Goal: Information Seeking & Learning: Check status

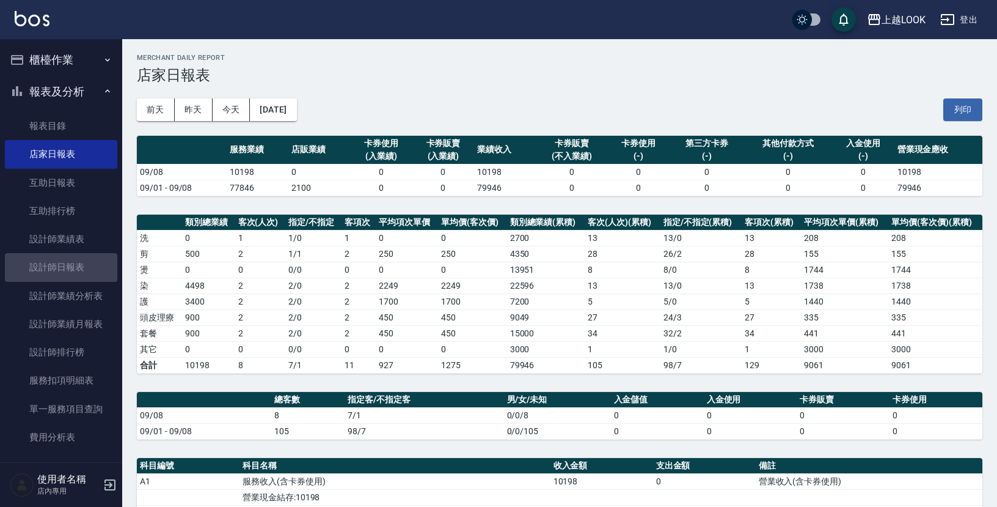
click at [73, 266] on link "設計師日報表" at bounding box center [61, 267] width 112 height 28
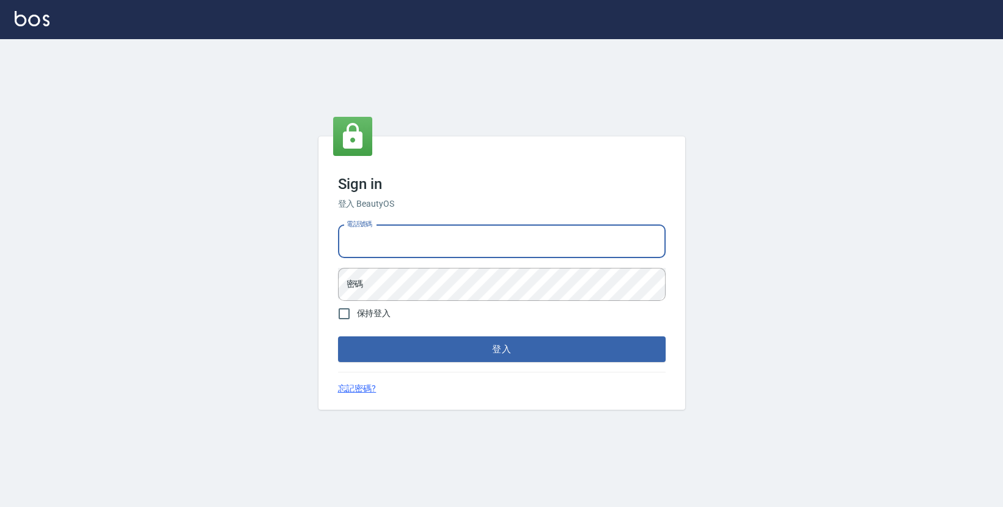
type input "0423178168"
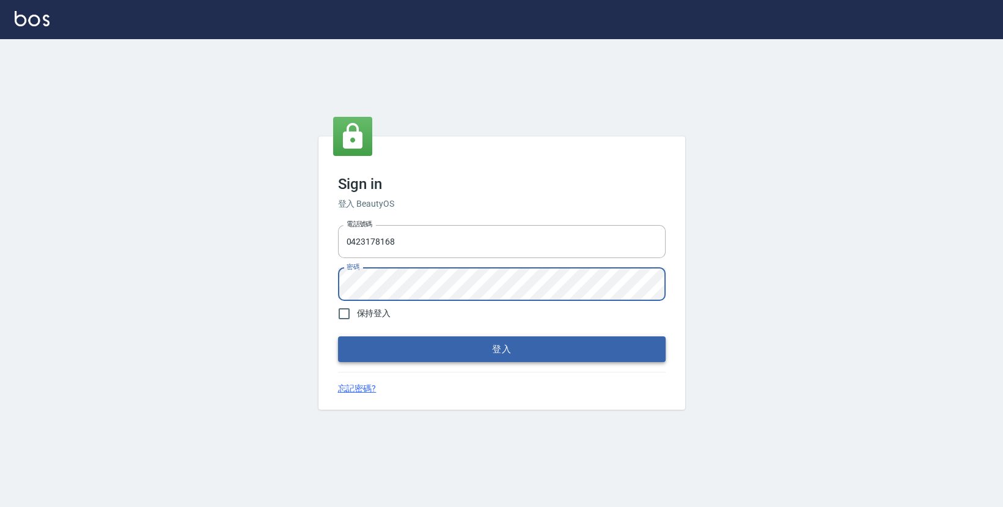
click at [420, 354] on button "登入" at bounding box center [502, 349] width 328 height 26
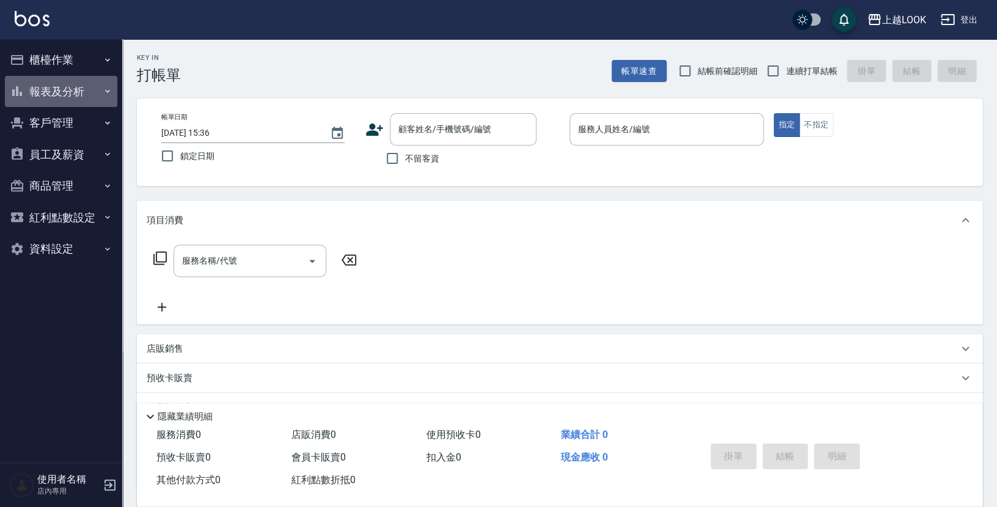
click at [89, 97] on button "報表及分析" at bounding box center [61, 92] width 112 height 32
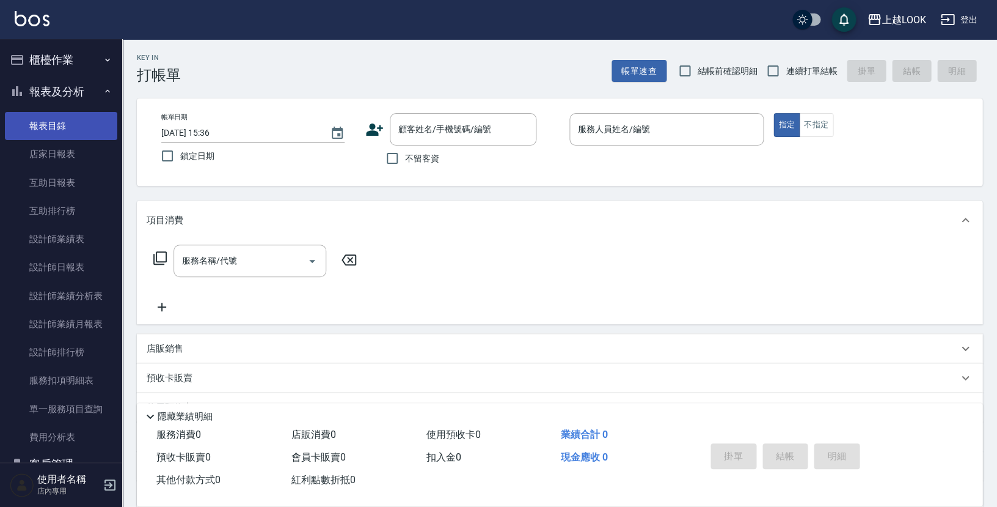
click at [84, 117] on link "報表目錄" at bounding box center [61, 126] width 112 height 28
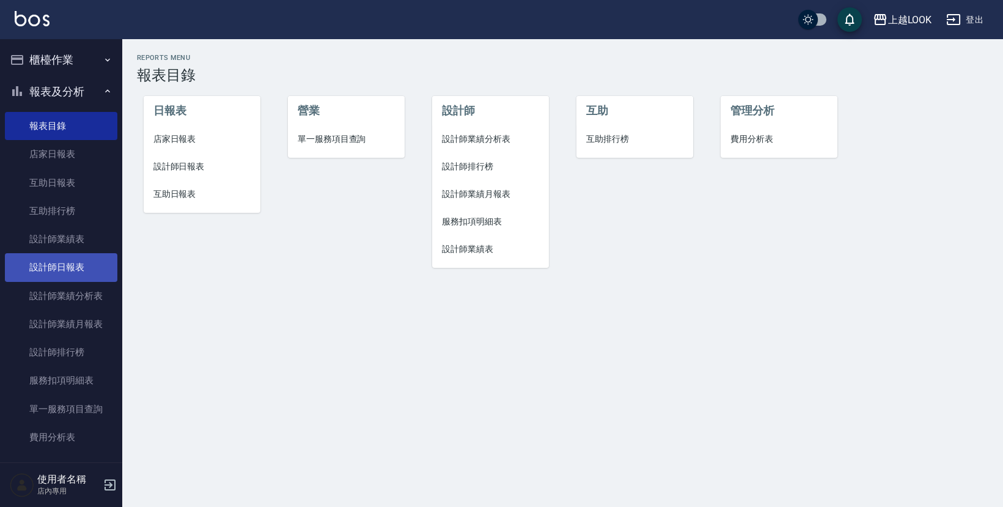
click at [63, 272] on link "設計師日報表" at bounding box center [61, 267] width 112 height 28
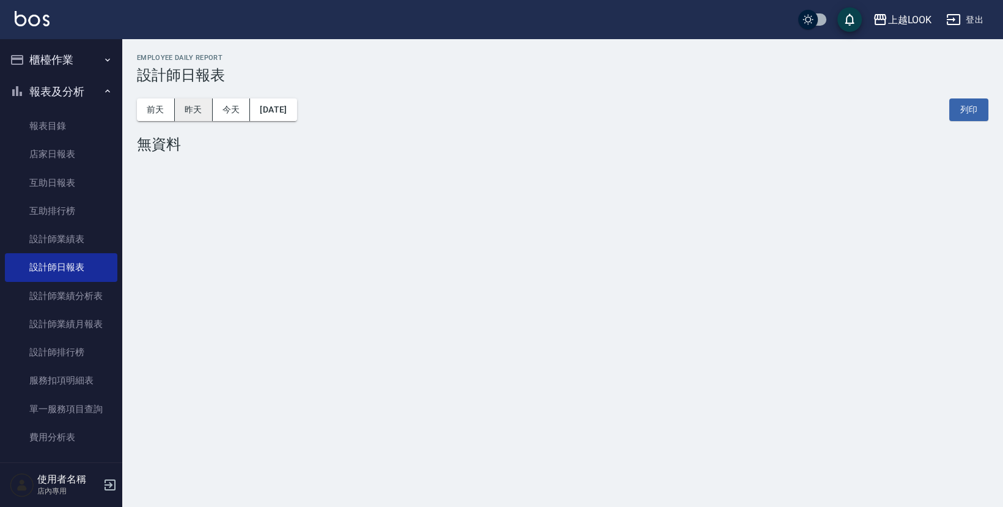
click at [190, 111] on button "昨天" at bounding box center [194, 109] width 38 height 23
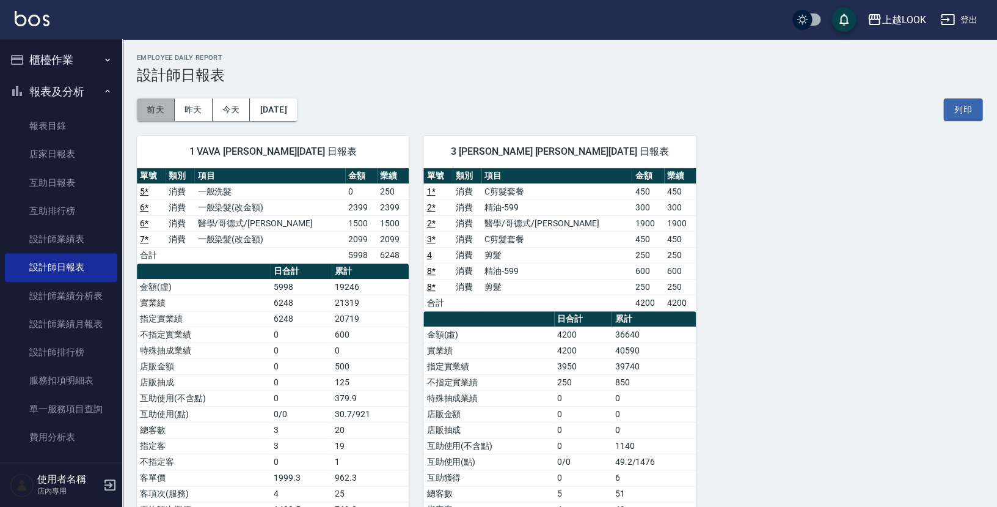
click at [144, 117] on button "前天" at bounding box center [156, 109] width 38 height 23
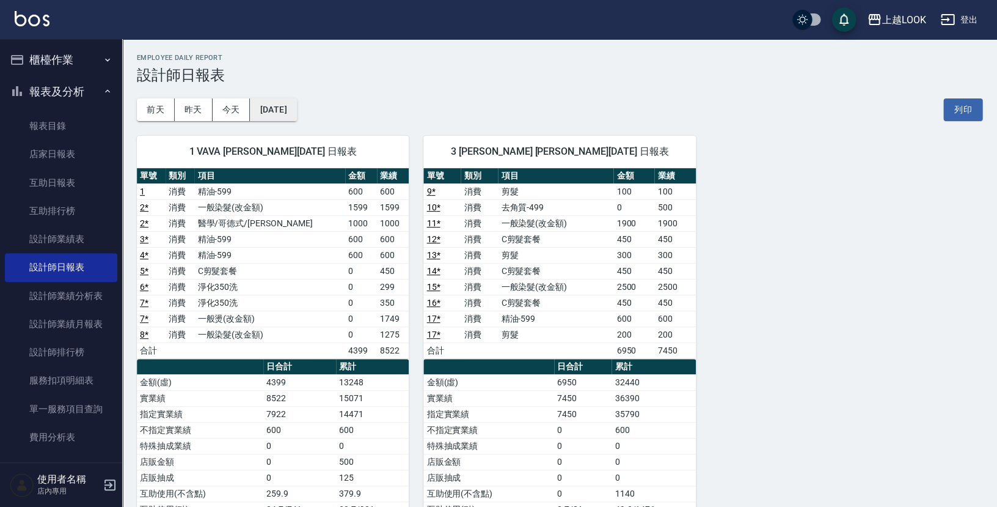
click at [293, 104] on button "[DATE]" at bounding box center [273, 109] width 46 height 23
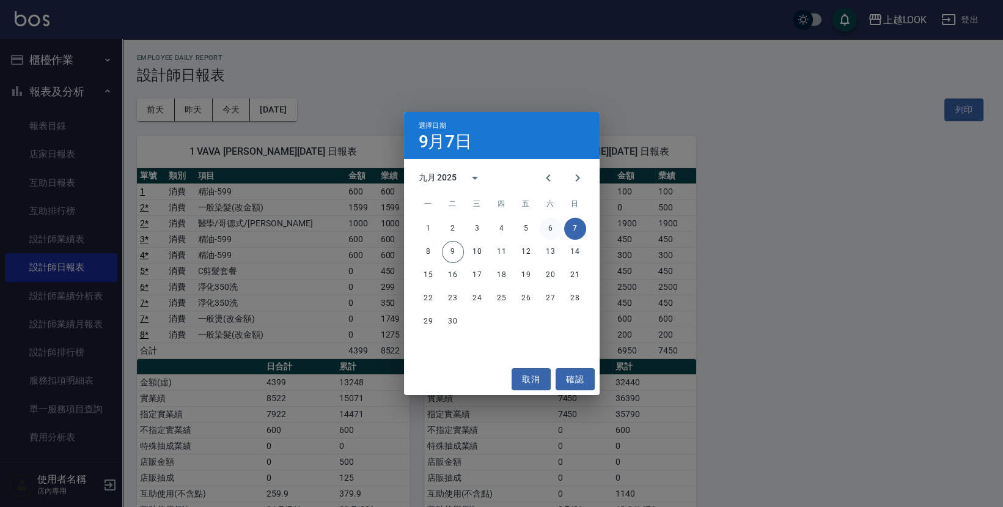
click at [551, 224] on button "6" at bounding box center [551, 229] width 22 height 22
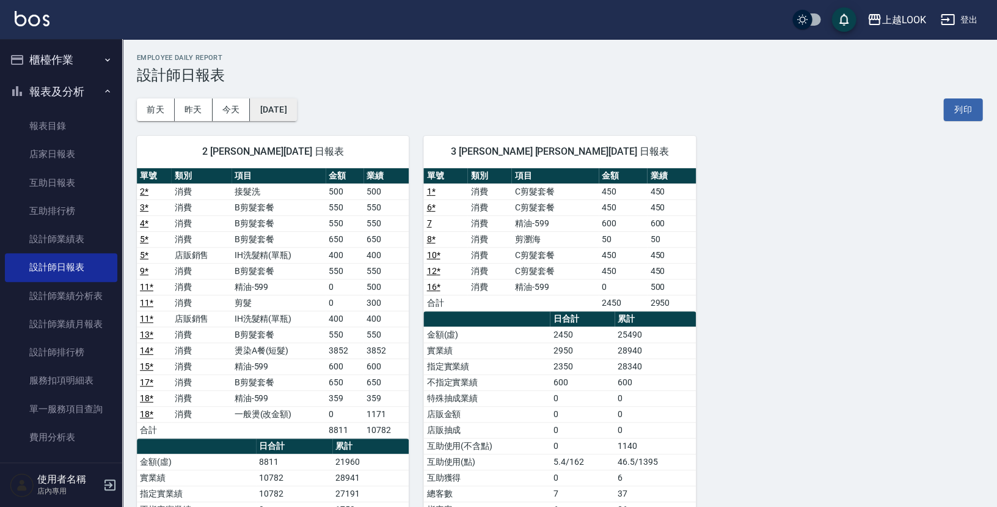
click at [287, 110] on button "[DATE]" at bounding box center [273, 109] width 46 height 23
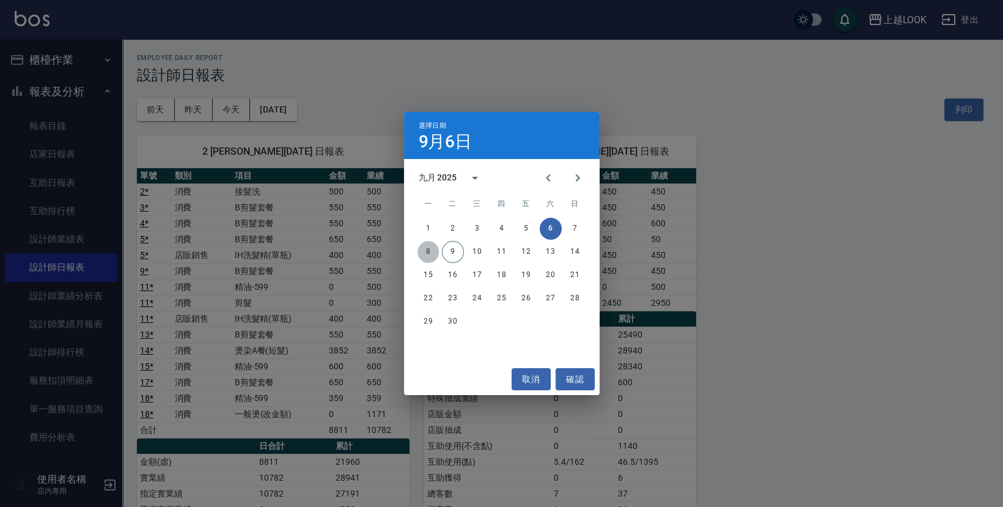
click at [431, 251] on button "8" at bounding box center [428, 252] width 22 height 22
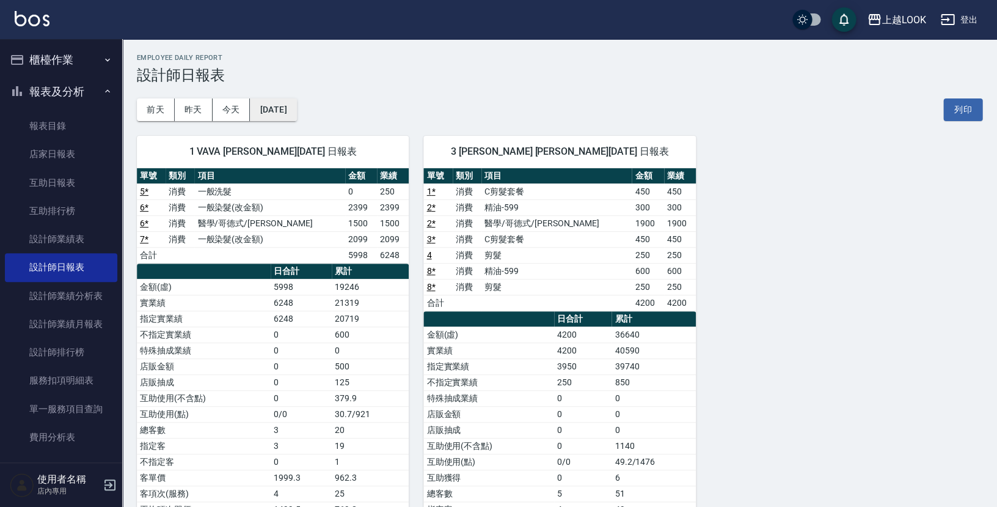
click at [296, 115] on button "[DATE]" at bounding box center [273, 109] width 46 height 23
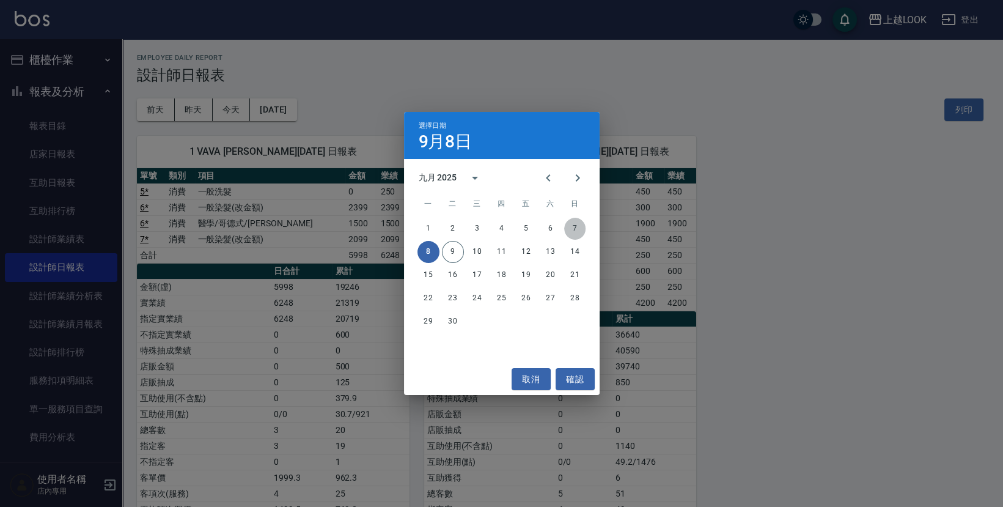
click at [573, 229] on button "7" at bounding box center [575, 229] width 22 height 22
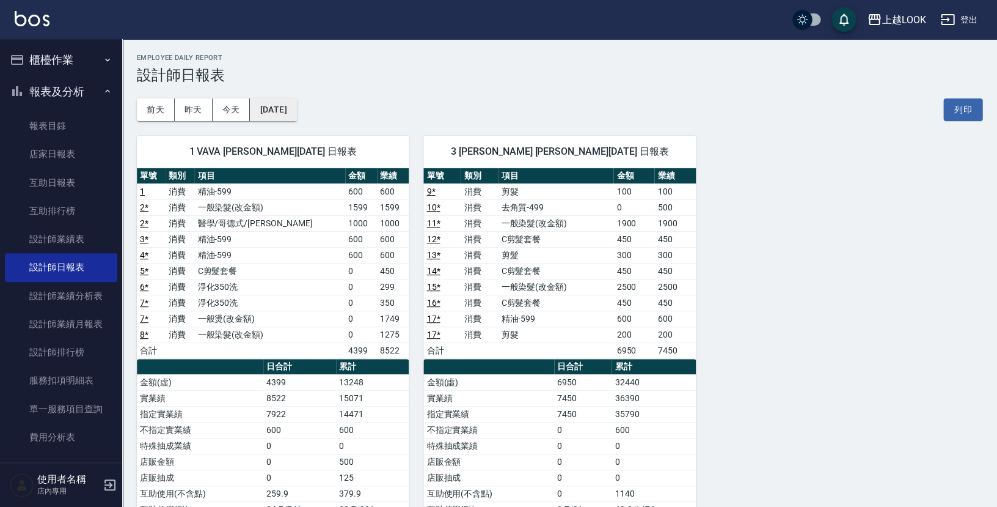
click at [287, 114] on button "[DATE]" at bounding box center [273, 109] width 46 height 23
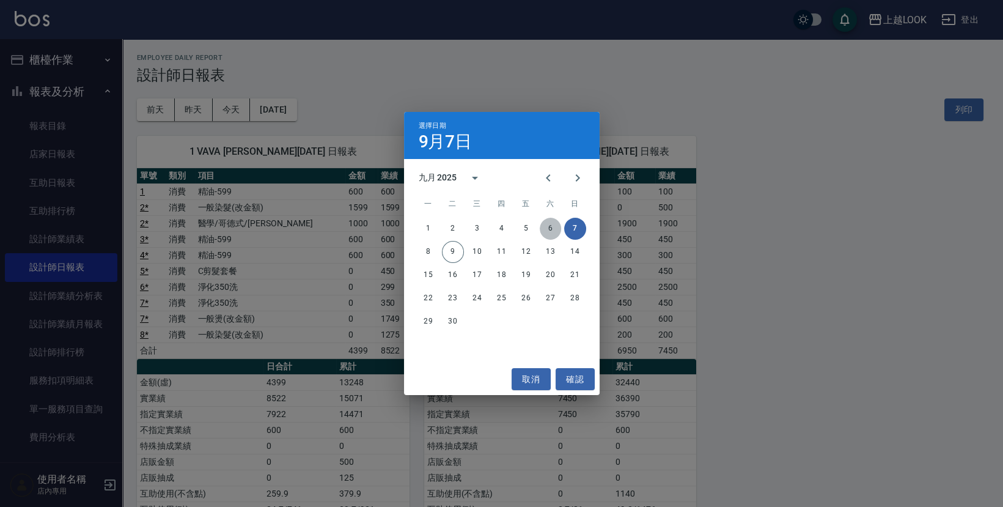
click at [550, 232] on button "6" at bounding box center [551, 229] width 22 height 22
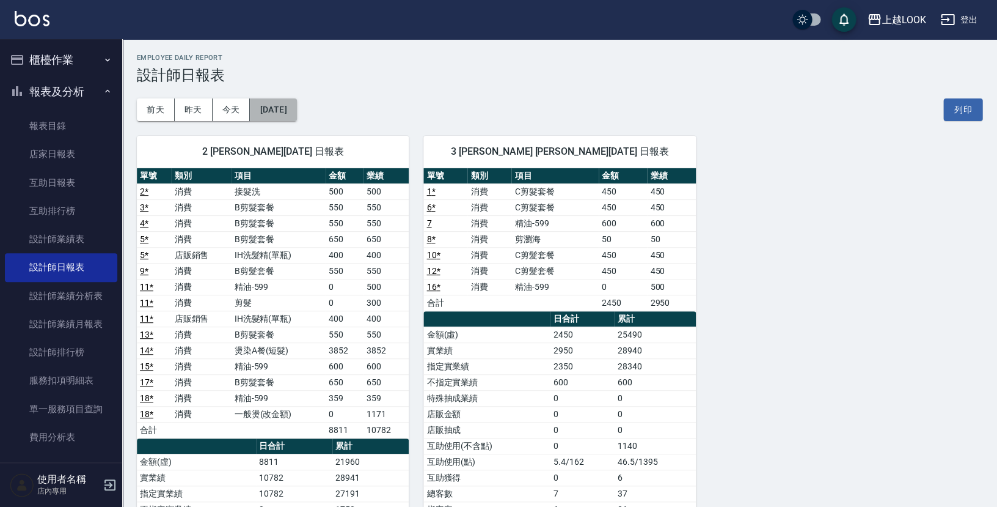
click at [287, 109] on button "[DATE]" at bounding box center [273, 109] width 46 height 23
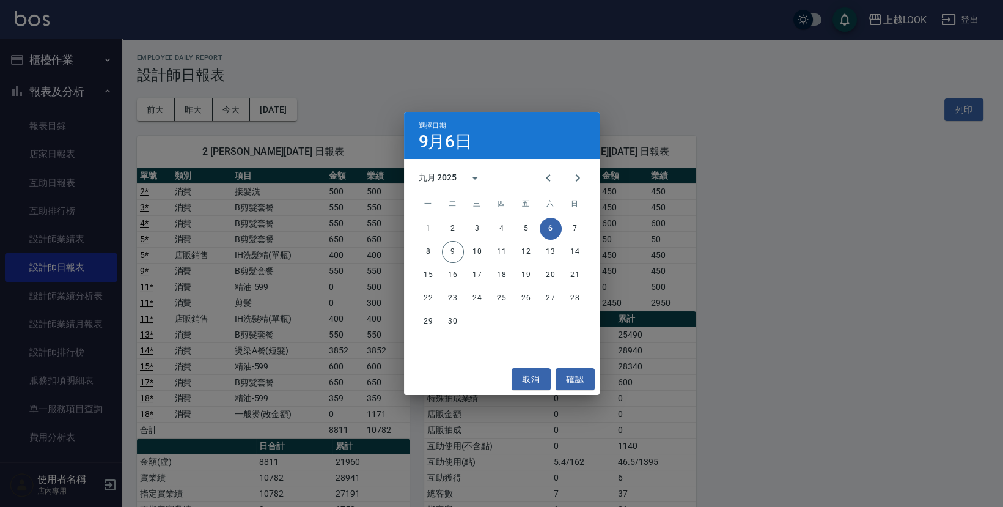
click at [876, 291] on div "選擇日期 [DATE] 九月 2025 一 二 三 四 五 六 日 1 2 3 4 5 6 7 8 9 10 11 12 13 14 15 16 17 18 …" at bounding box center [501, 253] width 1003 height 507
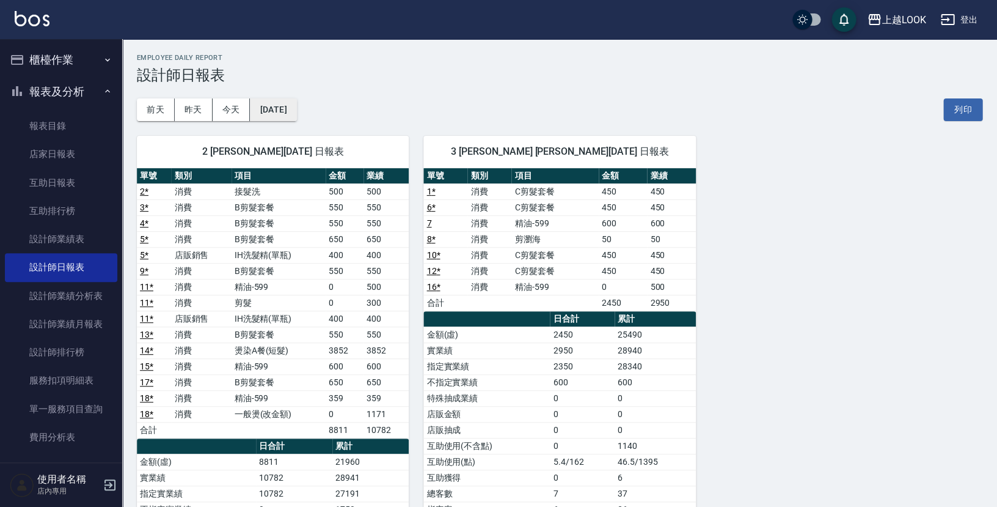
click at [266, 98] on button "[DATE]" at bounding box center [273, 109] width 46 height 23
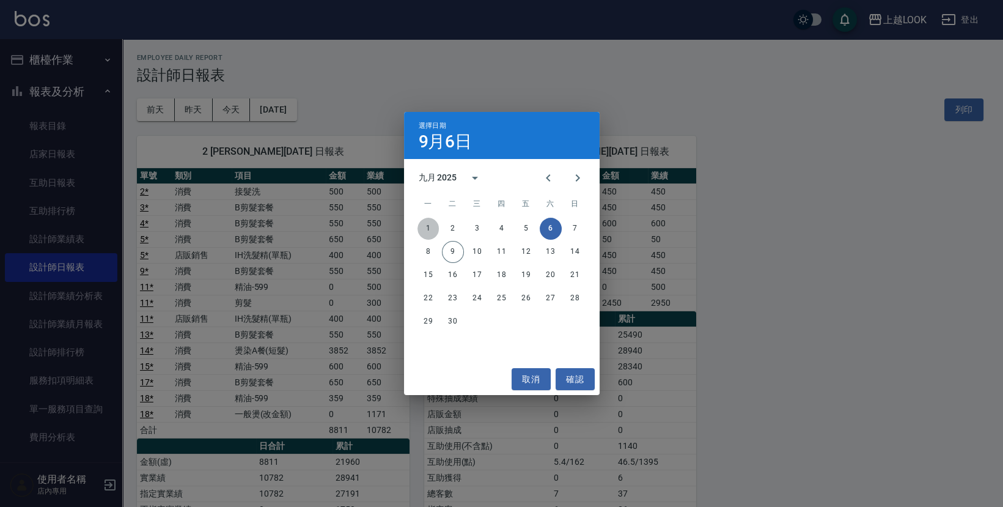
click at [423, 224] on button "1" at bounding box center [428, 229] width 22 height 22
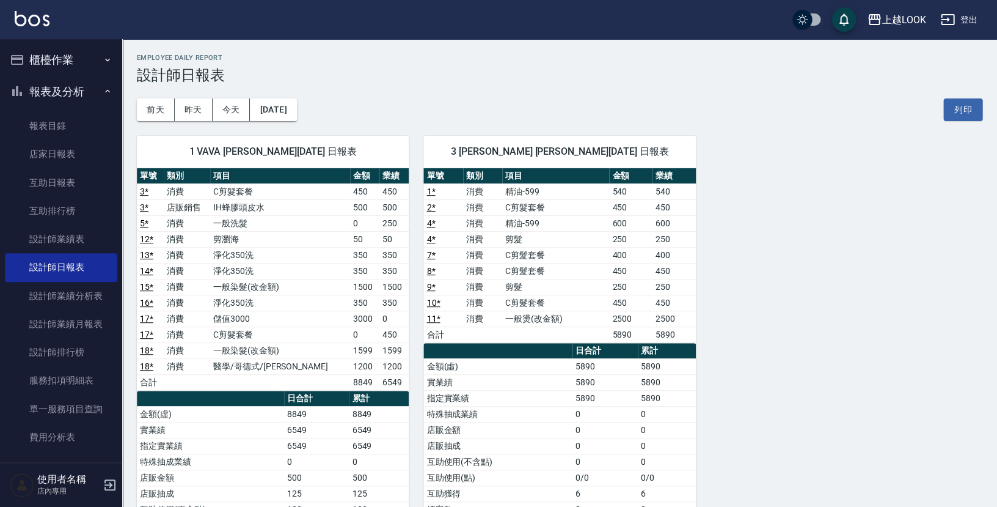
click at [301, 123] on div "1 VAVA [PERSON_NAME][DATE] 日報表 單號 類別 項目 金額 業績 3 * 消費 C剪髮套餐 450 450 3 * 店販銷售 IH蜂…" at bounding box center [265, 374] width 287 height 507
click at [296, 111] on button "[DATE]" at bounding box center [273, 109] width 46 height 23
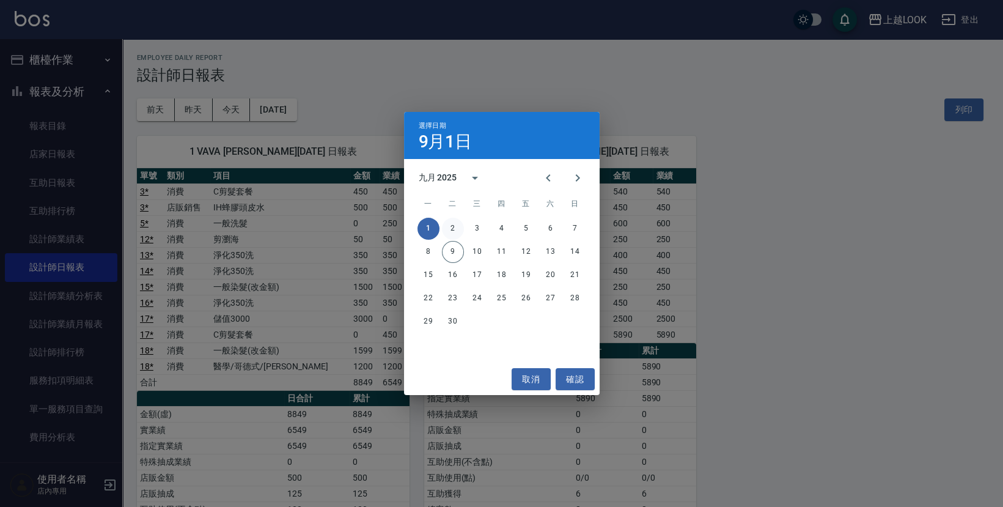
click at [450, 227] on button "2" at bounding box center [453, 229] width 22 height 22
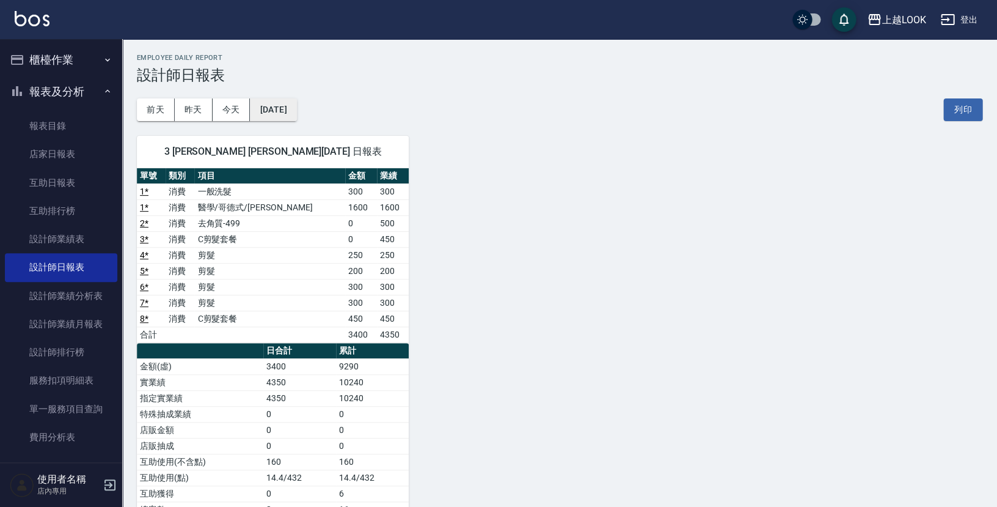
click at [296, 111] on button "[DATE]" at bounding box center [273, 109] width 46 height 23
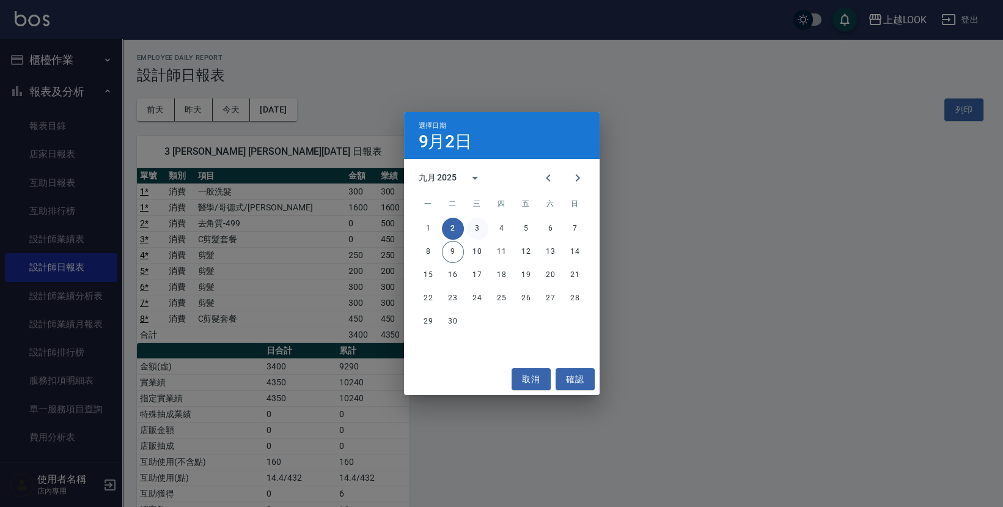
click at [479, 225] on button "3" at bounding box center [477, 229] width 22 height 22
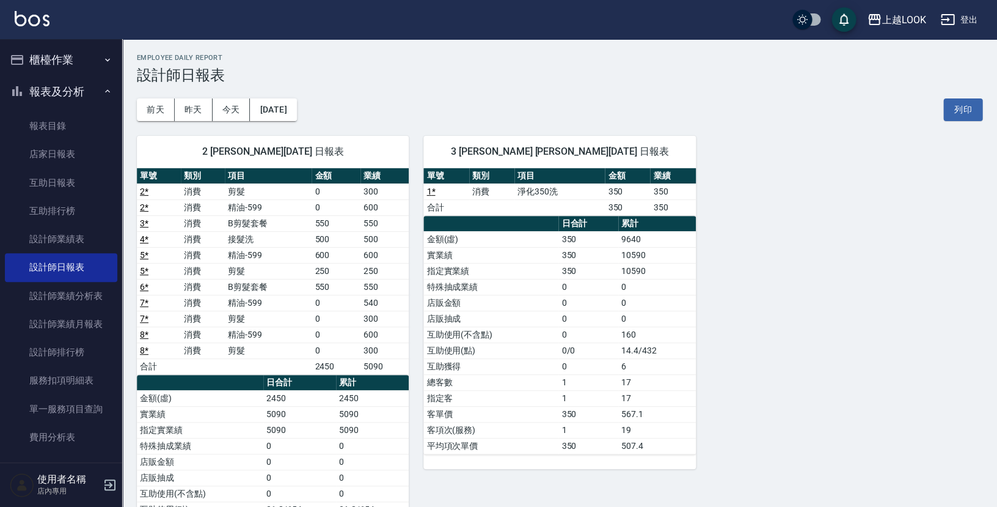
click at [304, 121] on div "2 [PERSON_NAME][DATE] 日報表 單號 類別 項目 金額 業績 2 * 消費 剪髮 0 300 2 * 消費 精油-599 0 600 3 …" at bounding box center [265, 366] width 287 height 491
click at [319, 110] on div "[DATE] [DATE] [DATE] [DATE] 列印" at bounding box center [560, 110] width 846 height 52
click at [296, 103] on button "[DATE]" at bounding box center [273, 109] width 46 height 23
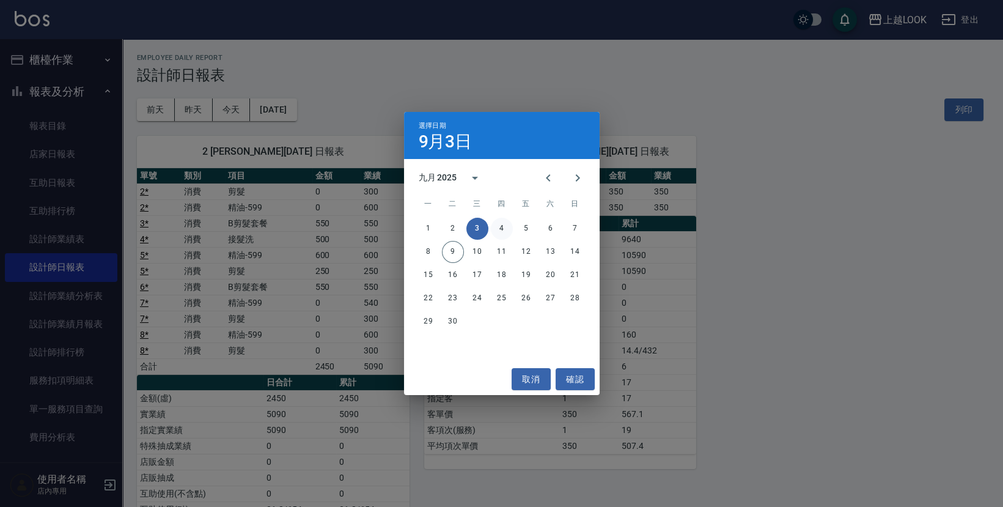
click at [505, 228] on button "4" at bounding box center [502, 229] width 22 height 22
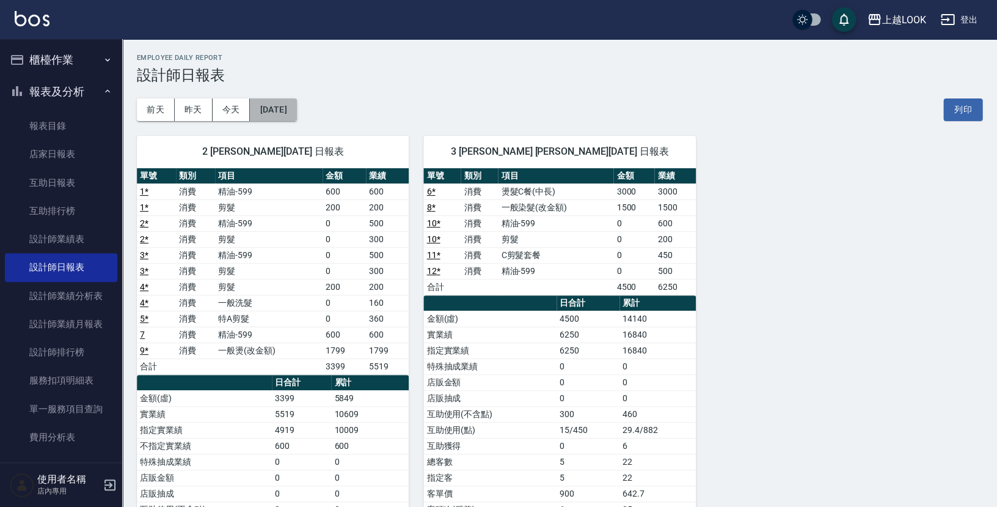
click at [296, 108] on button "[DATE]" at bounding box center [273, 109] width 46 height 23
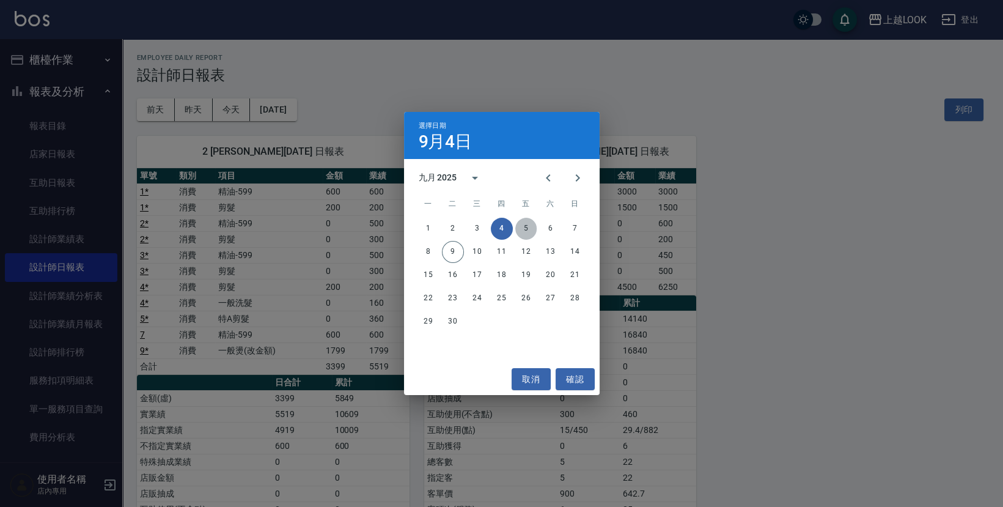
click at [529, 224] on button "5" at bounding box center [526, 229] width 22 height 22
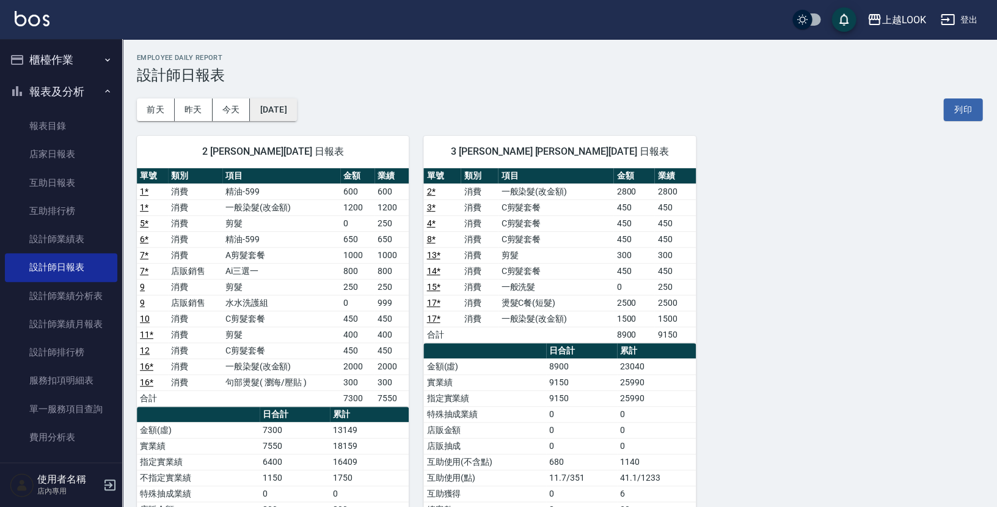
click at [296, 104] on button "[DATE]" at bounding box center [273, 109] width 46 height 23
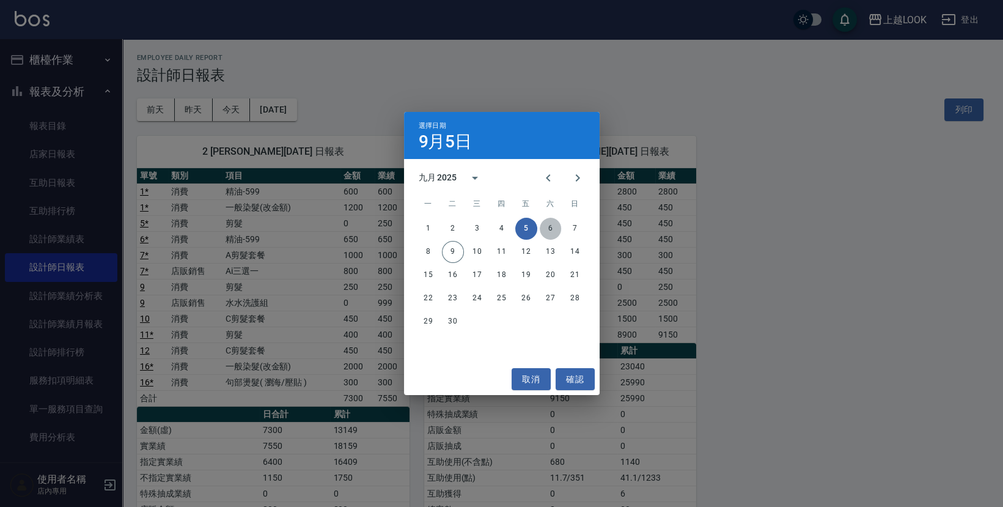
click at [550, 230] on button "6" at bounding box center [551, 229] width 22 height 22
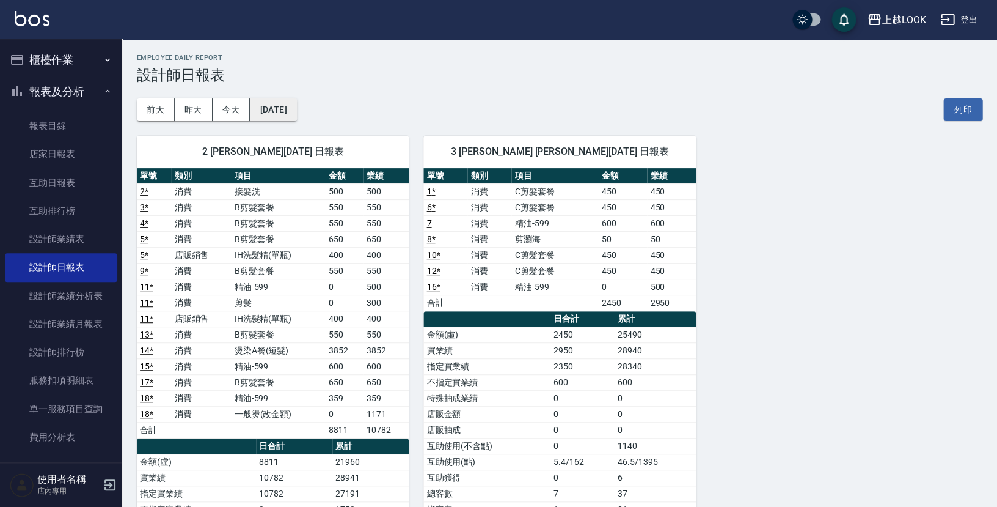
click at [278, 111] on button "[DATE]" at bounding box center [273, 109] width 46 height 23
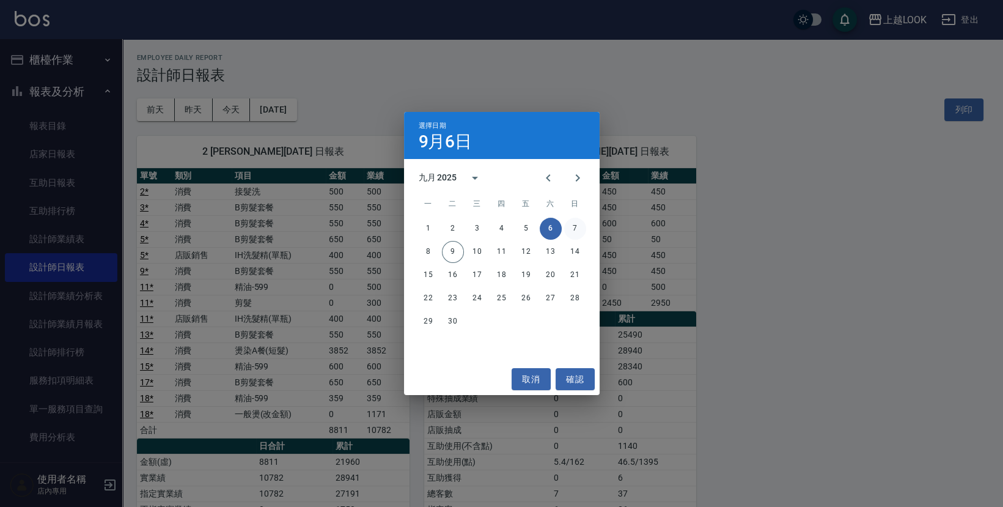
click at [574, 222] on button "7" at bounding box center [575, 229] width 22 height 22
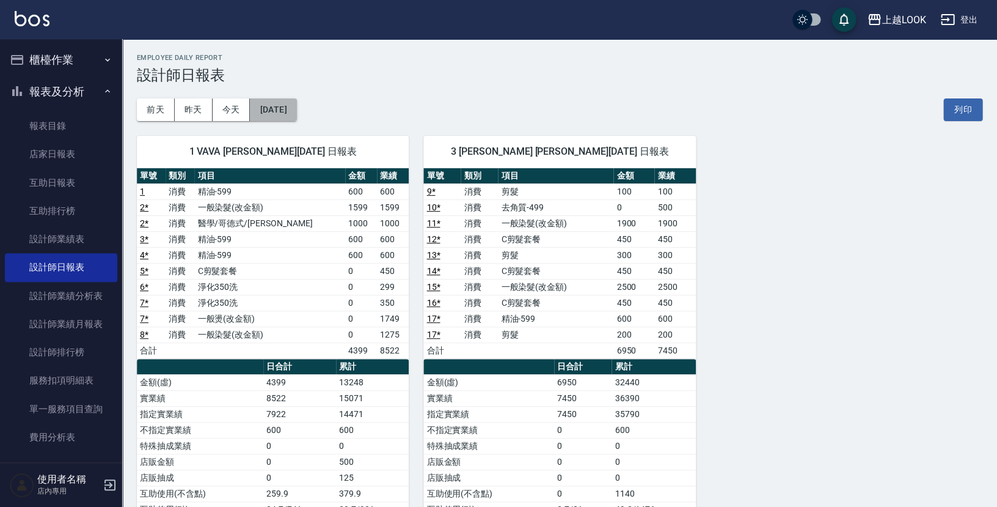
click at [281, 110] on button "[DATE]" at bounding box center [273, 109] width 46 height 23
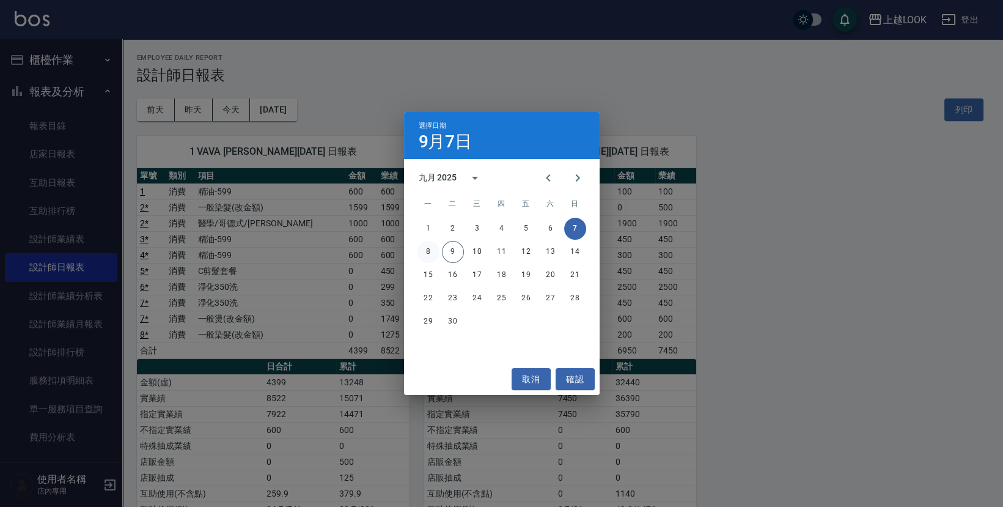
click at [419, 255] on button "8" at bounding box center [428, 252] width 22 height 22
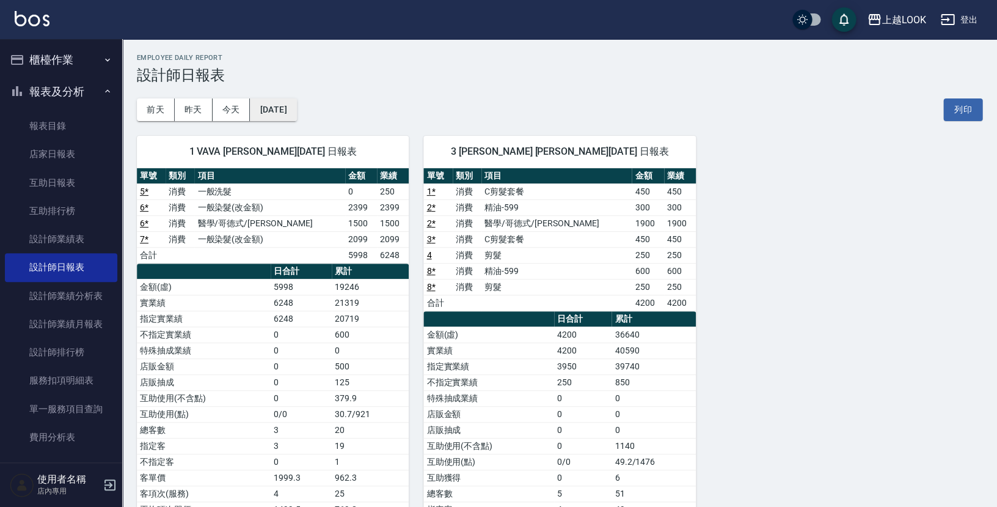
click at [296, 111] on button "[DATE]" at bounding box center [273, 109] width 46 height 23
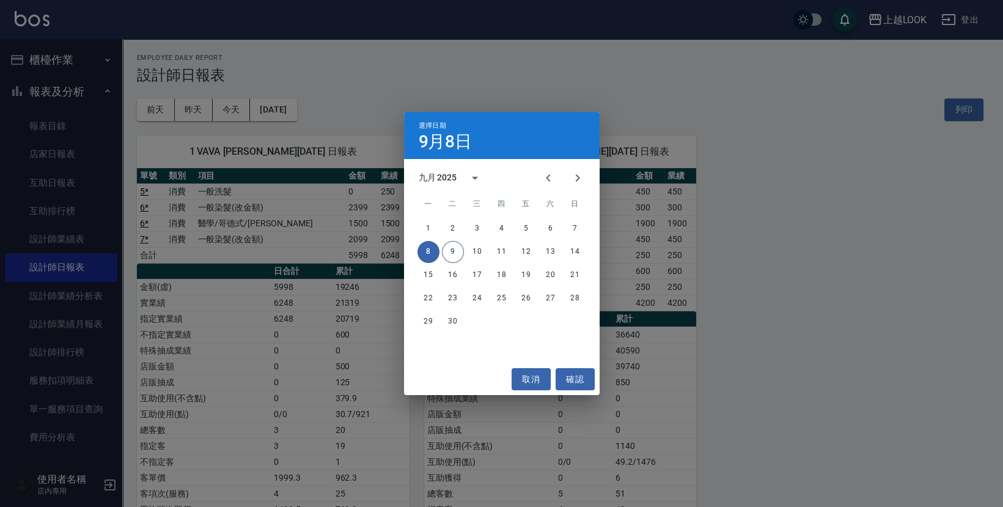
drag, startPoint x: 456, startPoint y: 248, endPoint x: 472, endPoint y: 249, distance: 15.9
click at [456, 248] on button "9" at bounding box center [453, 252] width 22 height 22
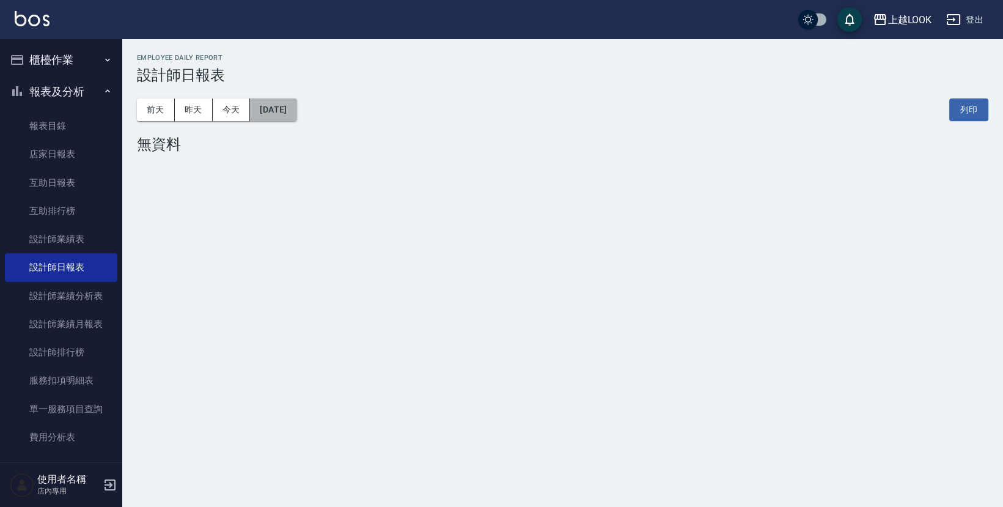
click at [289, 114] on button "[DATE]" at bounding box center [273, 109] width 46 height 23
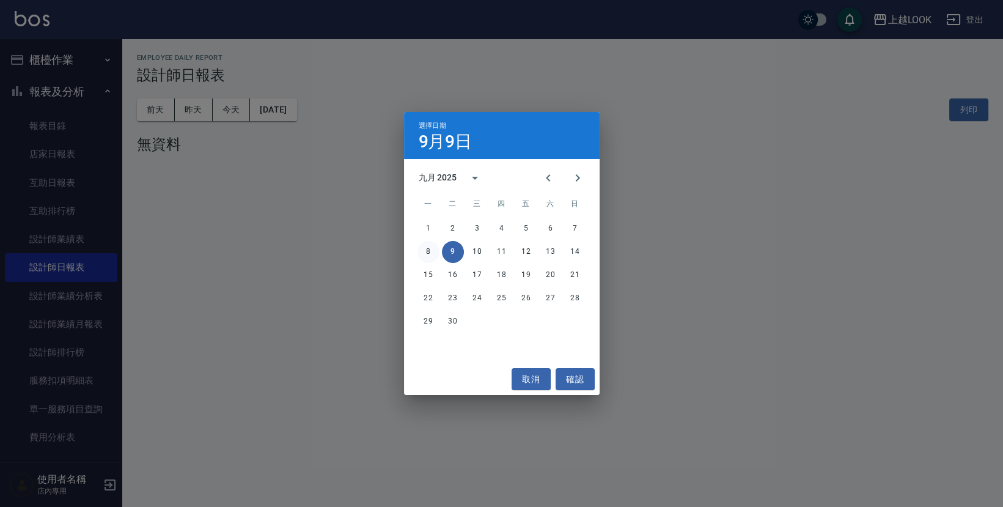
click at [424, 255] on button "8" at bounding box center [428, 252] width 22 height 22
